Goal: Information Seeking & Learning: Understand process/instructions

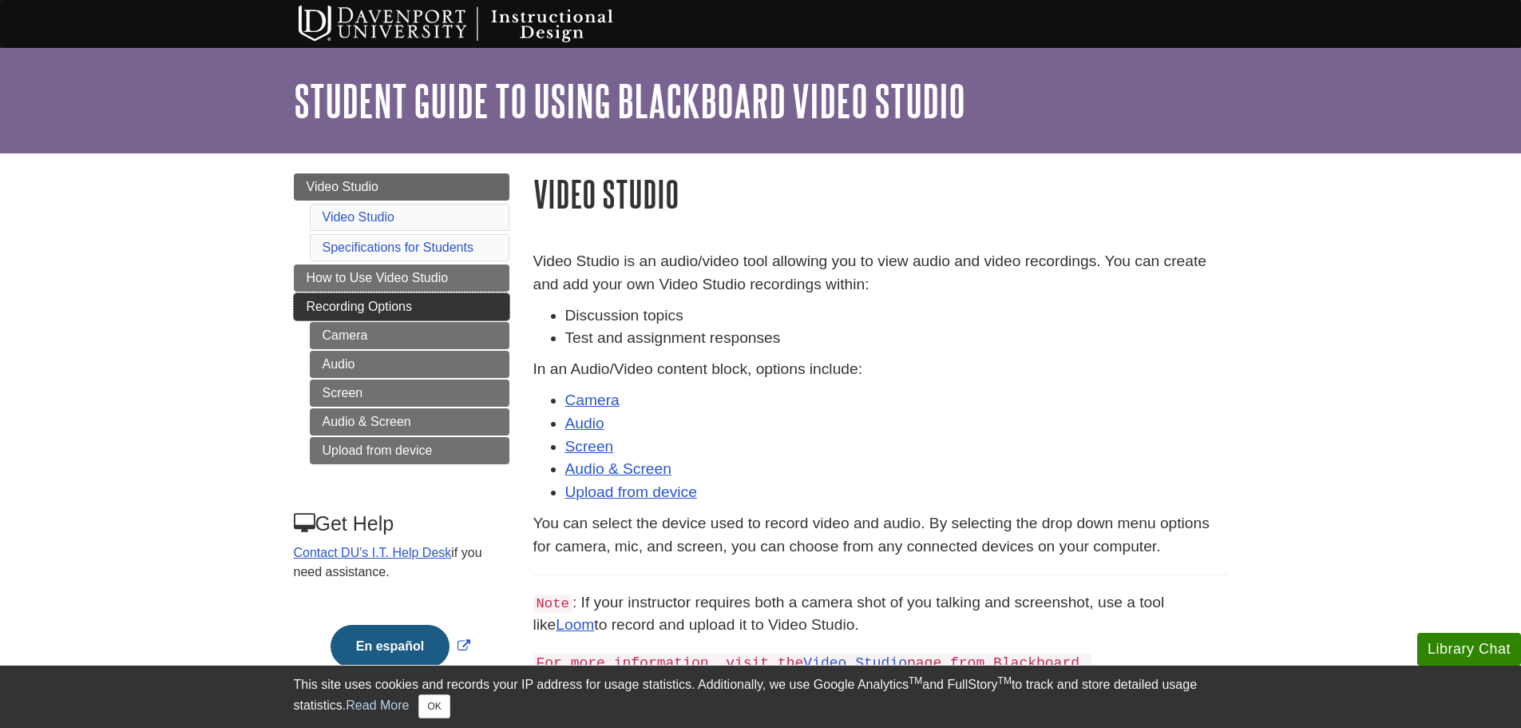
click at [413, 297] on link "Recording Options" at bounding box center [402, 306] width 216 height 27
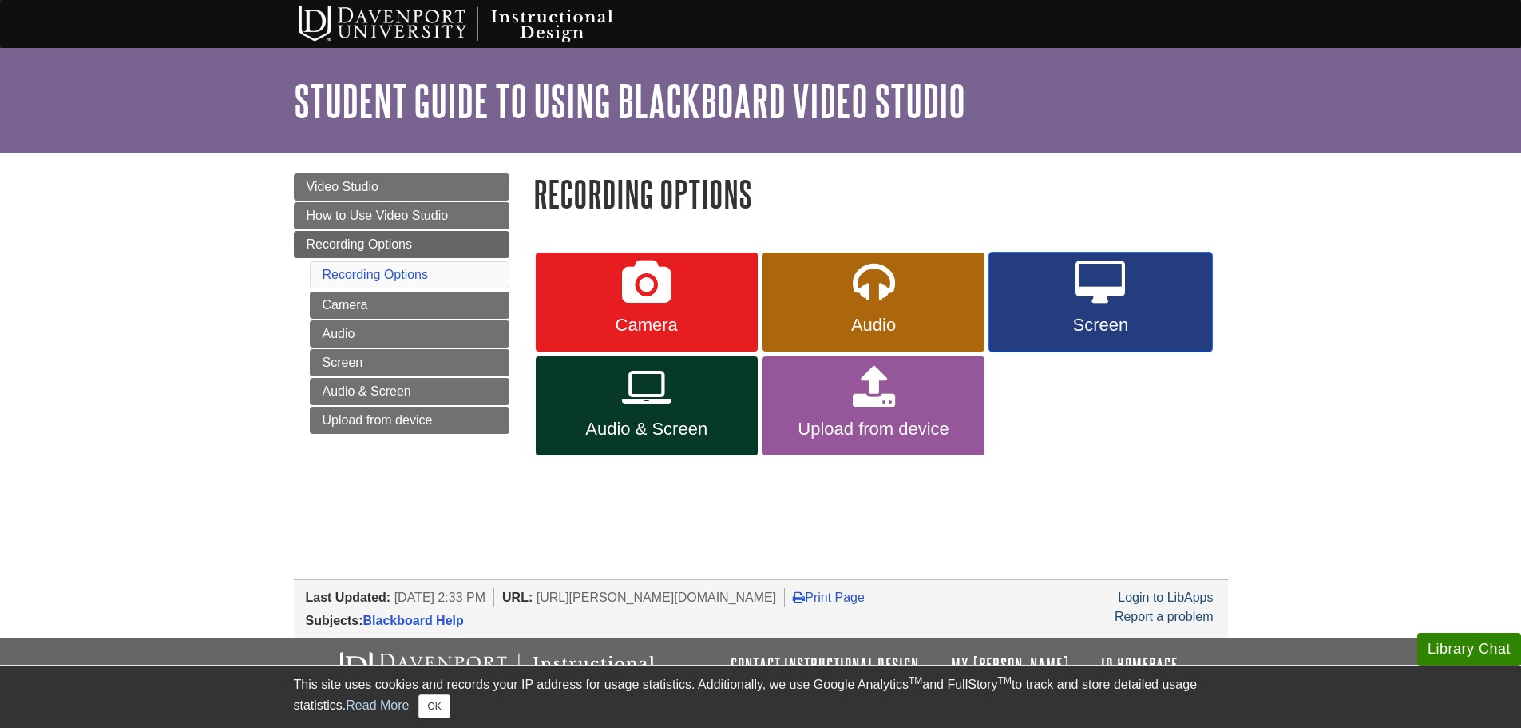
click at [1097, 319] on span "Screen" at bounding box center [1100, 325] width 198 height 21
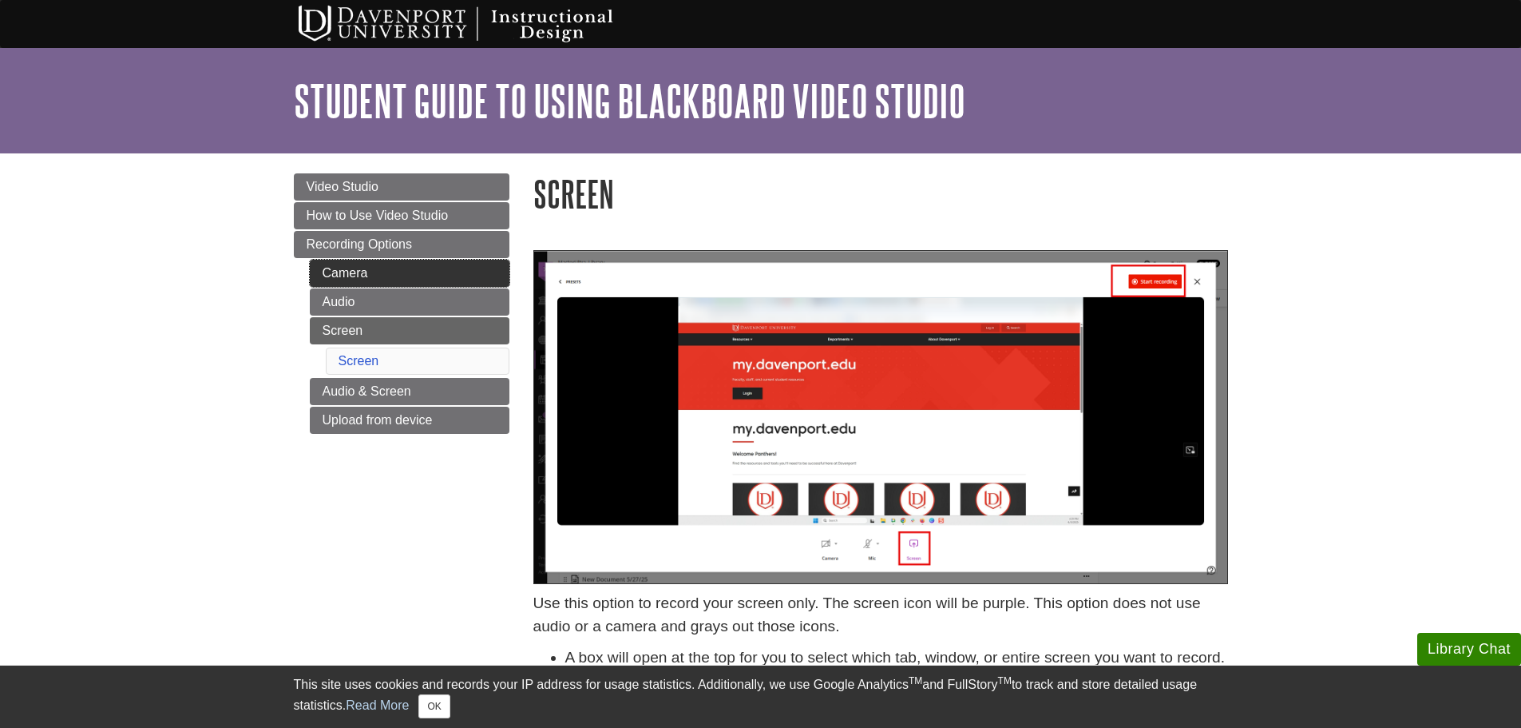
click at [359, 272] on link "Camera" at bounding box center [410, 273] width 200 height 27
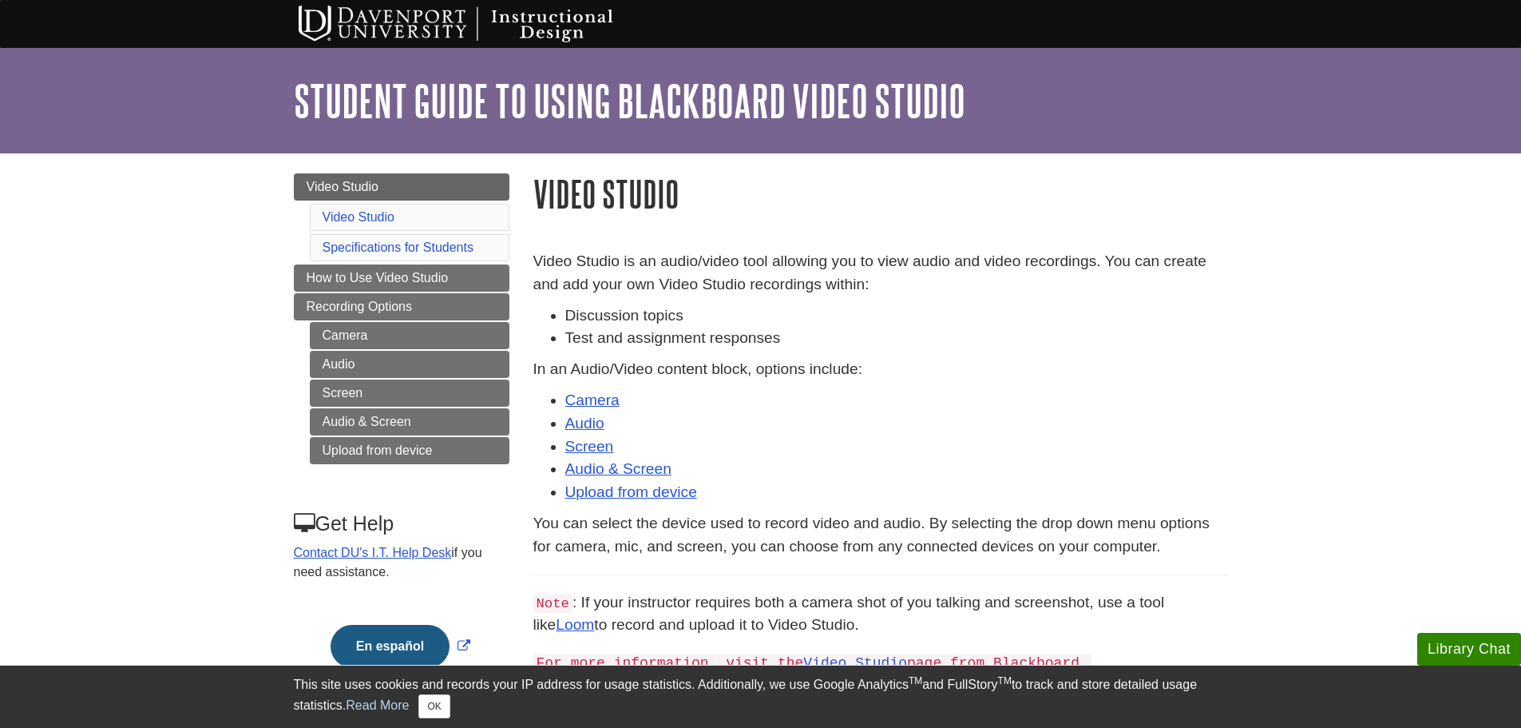
drag, startPoint x: 596, startPoint y: 222, endPoint x: 602, endPoint y: 207, distance: 16.5
click at [596, 222] on div "Video Studio is an audio/video tool allowing you to view audio and video record…" at bounding box center [880, 686] width 719 height 944
click at [608, 192] on h1 "Video Studio" at bounding box center [880, 193] width 695 height 41
click at [645, 93] on link "Student Guide to Using Blackboard Video Studio" at bounding box center [630, 101] width 672 height 50
click at [587, 396] on link "Camera" at bounding box center [592, 399] width 54 height 17
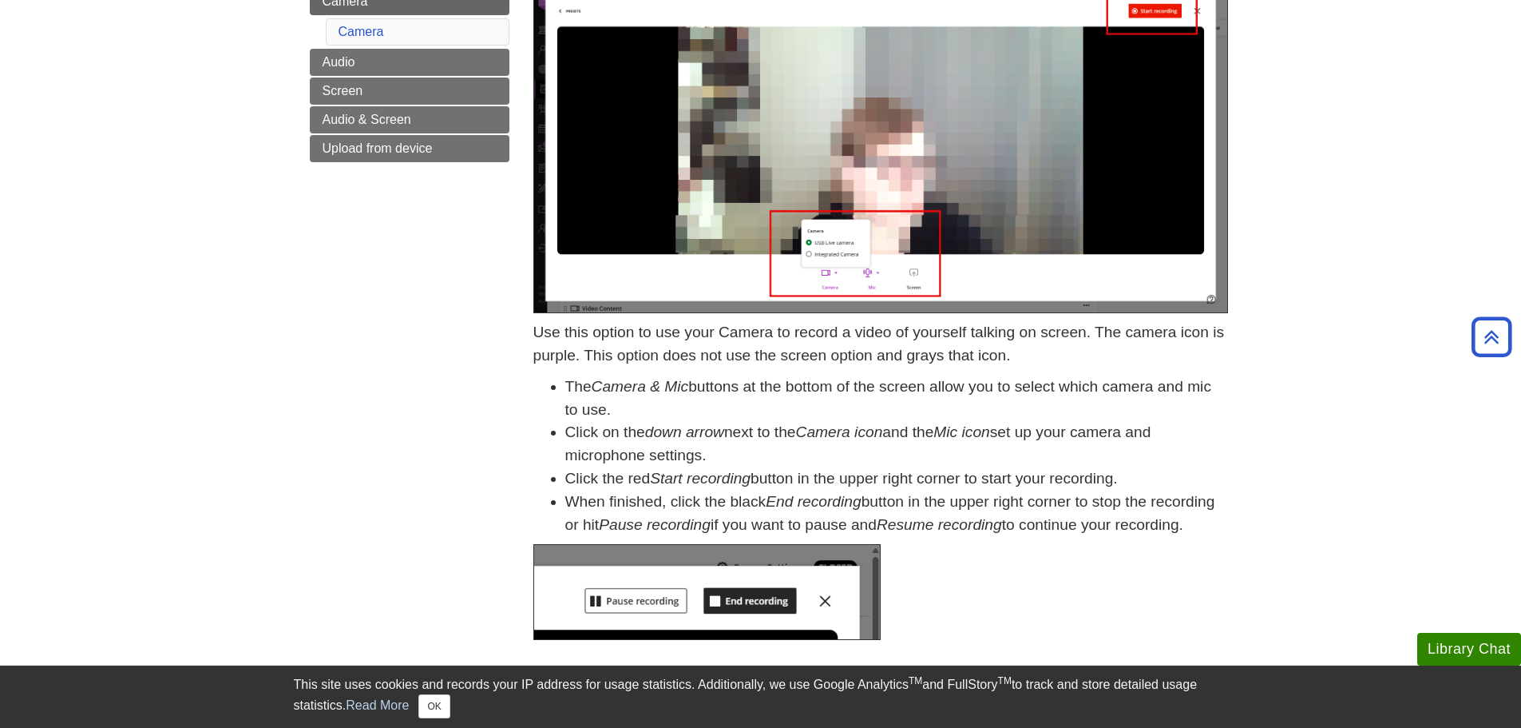
scroll to position [34, 0]
